Goal: Navigation & Orientation: Find specific page/section

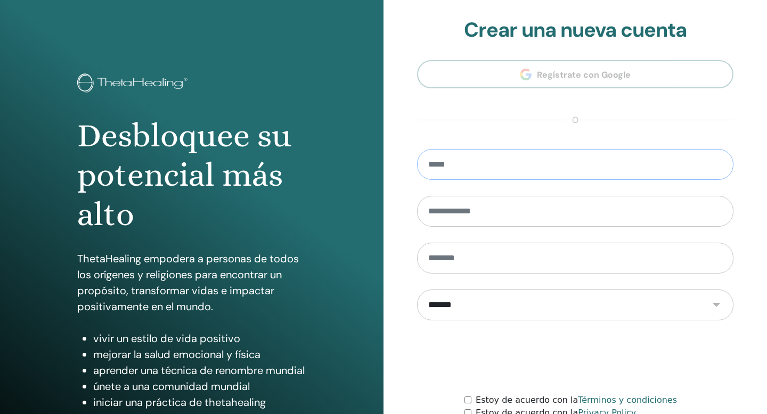
click at [556, 159] on input "email" at bounding box center [575, 164] width 316 height 31
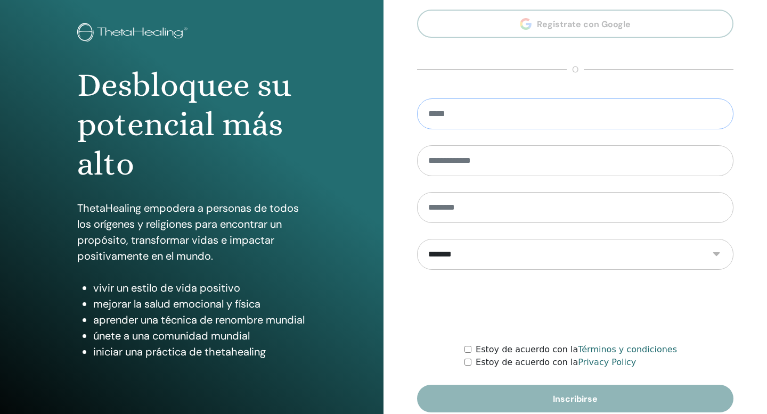
scroll to position [97, 0]
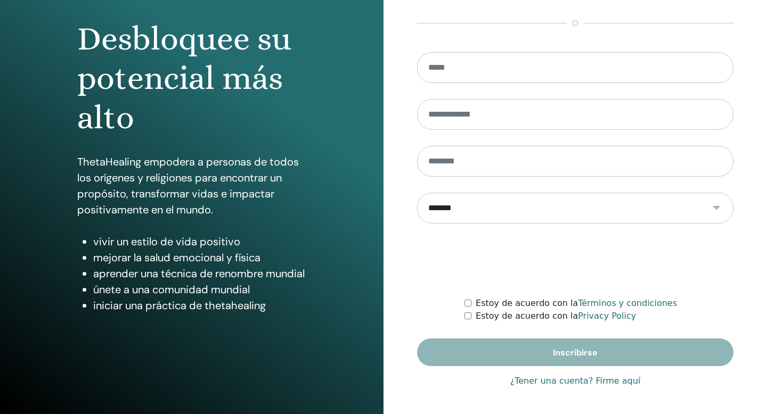
click at [544, 382] on link "¿Tener una cuenta? Firme aquí" at bounding box center [575, 381] width 130 height 13
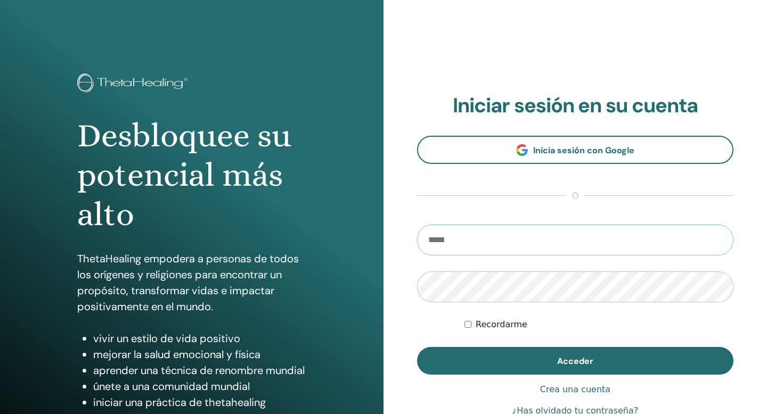
click at [464, 240] on input "email" at bounding box center [575, 240] width 316 height 31
type input "**********"
click at [417, 347] on button "Acceder" at bounding box center [575, 361] width 316 height 28
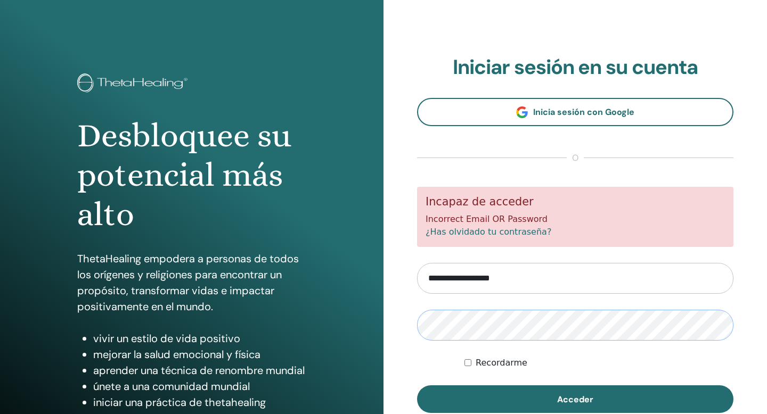
click at [417, 385] on button "Acceder" at bounding box center [575, 399] width 316 height 28
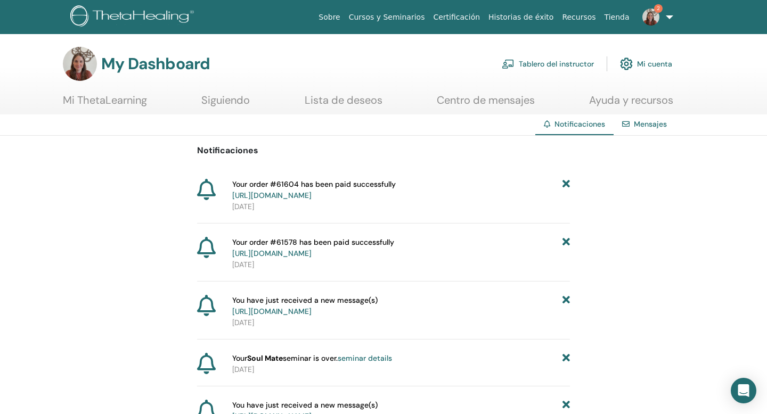
click at [578, 67] on link "Tablero del instructor" at bounding box center [548, 63] width 92 height 23
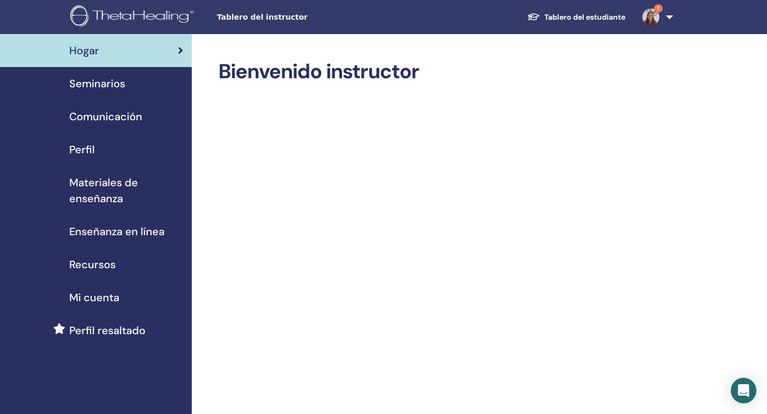
click at [649, 17] on img at bounding box center [650, 17] width 17 height 17
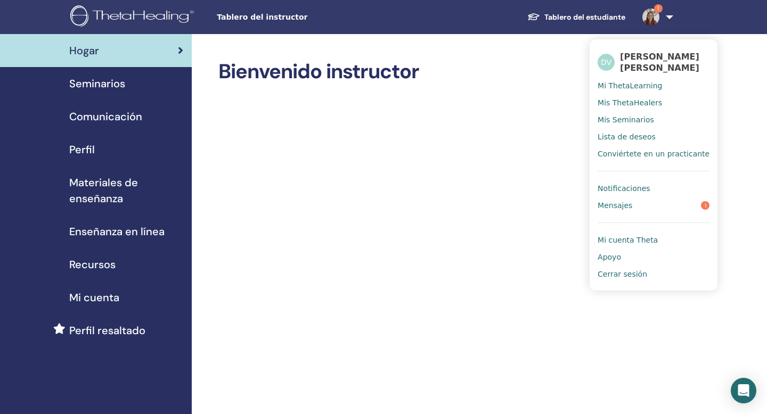
click at [630, 205] on span "Mensajes" at bounding box center [614, 206] width 35 height 10
